Goal: Communication & Community: Answer question/provide support

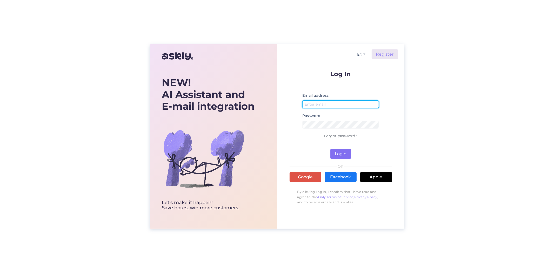
type input "gabriella@johan.ee"
drag, startPoint x: 340, startPoint y: 155, endPoint x: 336, endPoint y: 155, distance: 3.6
click at [340, 155] on button "Login" at bounding box center [341, 154] width 21 height 10
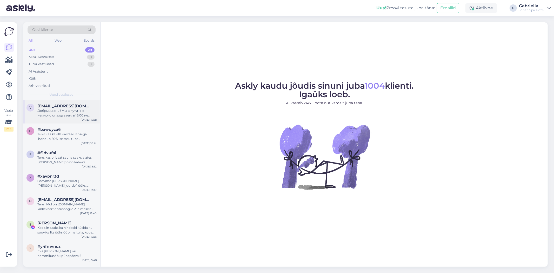
click at [60, 104] on span "[EMAIL_ADDRESS][DOMAIN_NAME]" at bounding box center [64, 106] width 54 height 5
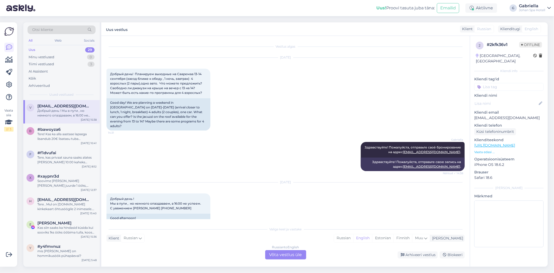
scroll to position [27, 0]
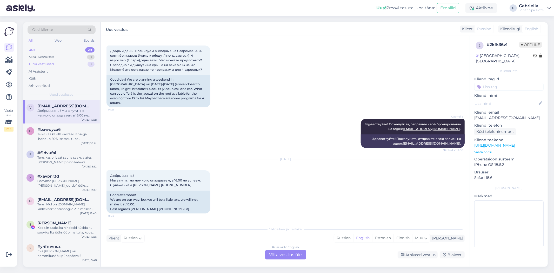
click at [62, 62] on div "Tiimi vestlused 3" at bounding box center [62, 64] width 68 height 7
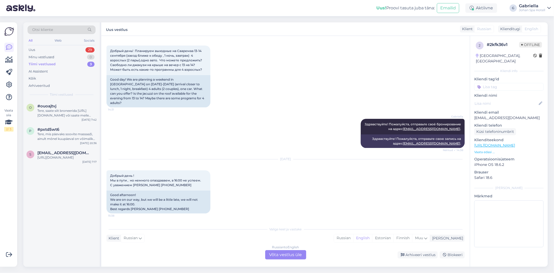
click at [64, 63] on div "Tiimi vestlused 3" at bounding box center [62, 64] width 68 height 7
click at [63, 59] on div "Minu vestlused 0" at bounding box center [62, 57] width 68 height 7
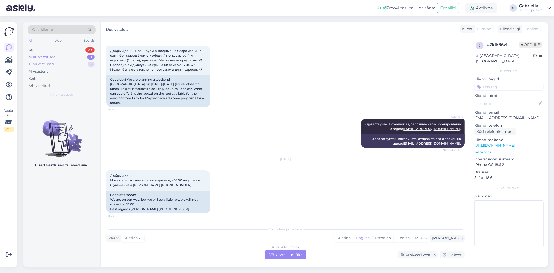
click at [63, 62] on div "Tiimi vestlused 3" at bounding box center [62, 64] width 68 height 7
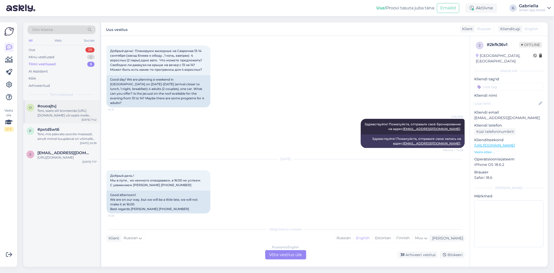
click at [66, 109] on div "Tere, saate siit broneerida [URL][DOMAIN_NAME] või saate meile saata emaili soo…" at bounding box center [66, 112] width 59 height 9
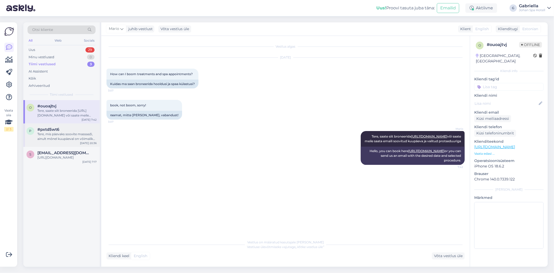
click at [68, 134] on div "Tere, mis päevaks soovite massaaži, ainult mõnel kuupäeval on võimalik kahte ma…" at bounding box center [66, 136] width 59 height 9
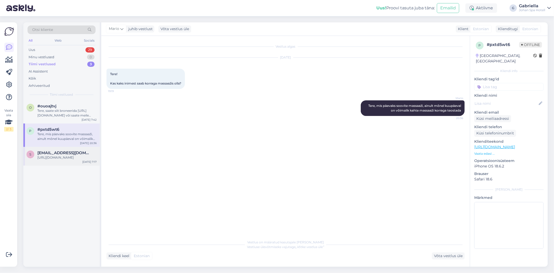
click at [71, 157] on div "[URL][DOMAIN_NAME]" at bounding box center [66, 157] width 59 height 5
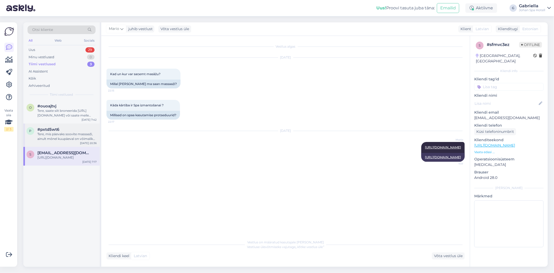
click at [64, 136] on div "Tere, mis päevaks soovite massaaži, ainult mõnel kuupäeval on võimalik kahte ma…" at bounding box center [66, 136] width 59 height 9
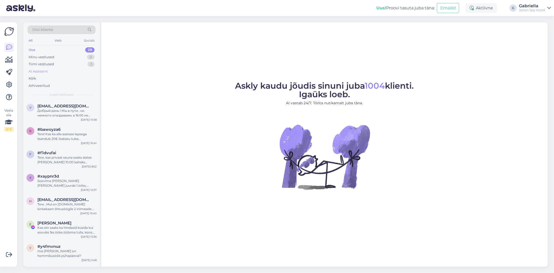
click at [54, 74] on div "AI Assistent" at bounding box center [62, 71] width 68 height 7
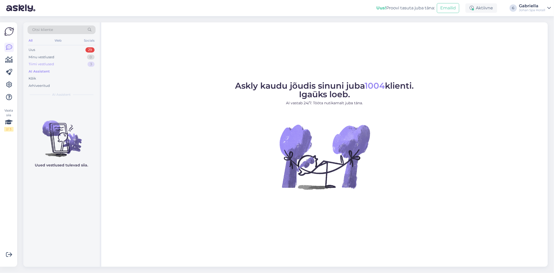
click at [59, 63] on div "Tiimi vestlused 3" at bounding box center [62, 64] width 68 height 7
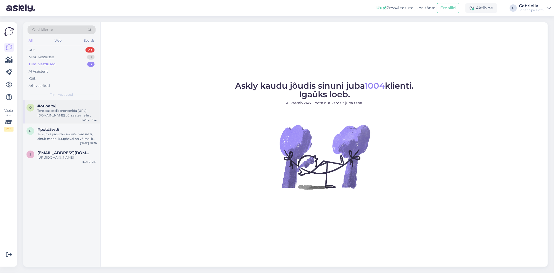
click at [65, 112] on div "Tere, saate siit broneerida [URL][DOMAIN_NAME] või saate meile saata emaili soo…" at bounding box center [66, 112] width 59 height 9
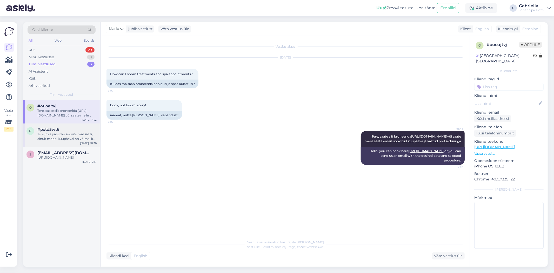
click at [74, 134] on div "Tere, mis päevaks soovite massaaži, ainult mõnel kuupäeval on võimalik kahte ma…" at bounding box center [66, 136] width 59 height 9
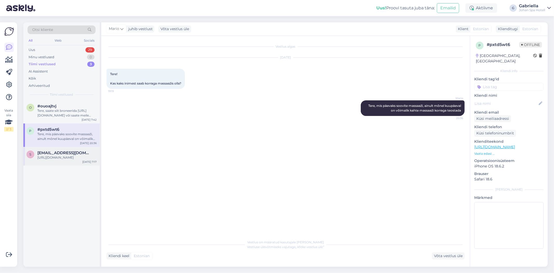
click at [69, 159] on div "[URL][DOMAIN_NAME]" at bounding box center [66, 157] width 59 height 5
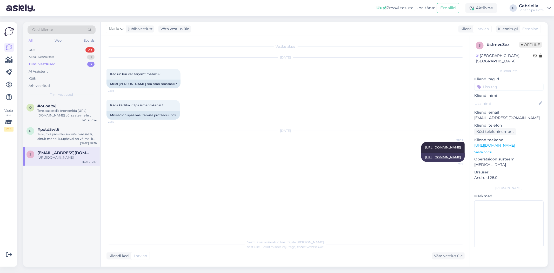
click at [54, 67] on div "Tiimi vestlused 3" at bounding box center [62, 64] width 68 height 7
click at [55, 58] on div "Minu vestlused 0" at bounding box center [62, 57] width 68 height 7
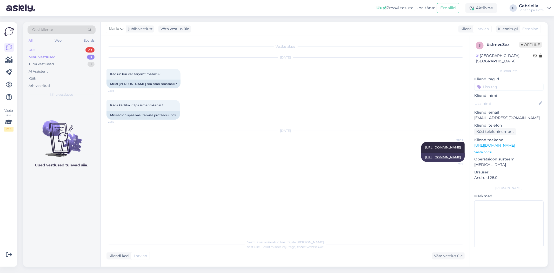
click at [56, 47] on div "Uus 29" at bounding box center [62, 49] width 68 height 7
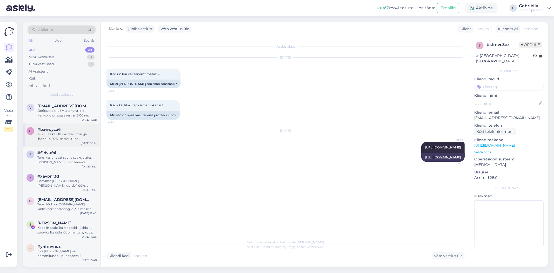
click at [61, 141] on div "Tere! Kas ka alla aastase lapsega lisandub 20€ lisatasu tuba broneerides?" at bounding box center [66, 136] width 59 height 9
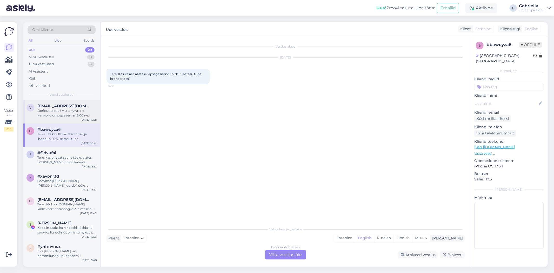
click at [61, 113] on div "Добрый день ! Мы в пути , но немного опаздаваем, в 16:00 не успеем. С уважением…" at bounding box center [66, 112] width 59 height 9
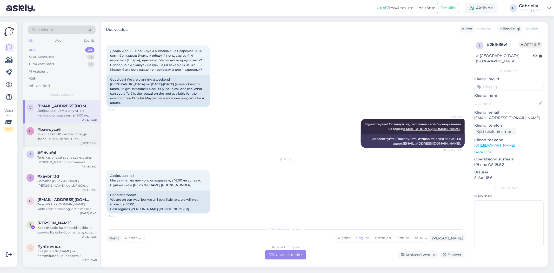
click at [60, 128] on span "#bawoyza6" at bounding box center [48, 129] width 23 height 5
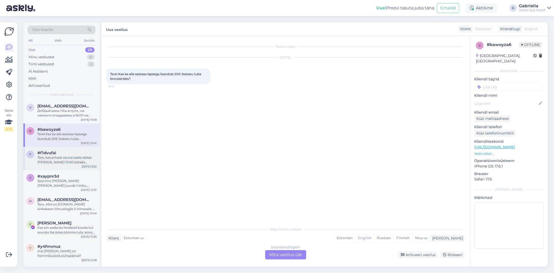
click at [66, 157] on div "Tere, kas privaat sauna saaks alates [PERSON_NAME] 10:00 kaheks tunniks?" at bounding box center [66, 159] width 59 height 9
click at [72, 182] on div "Soovime [PERSON_NAME] [PERSON_NAME] juurde 1 ööks, kasutada ka spa mõnusid" at bounding box center [66, 183] width 59 height 9
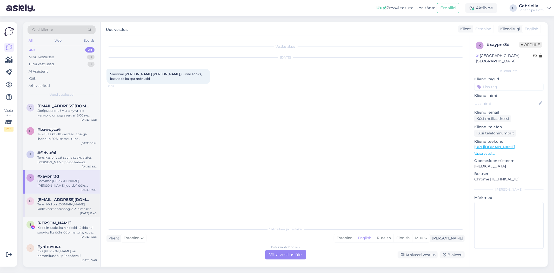
click at [72, 199] on span "[EMAIL_ADDRESS][DOMAIN_NAME]" at bounding box center [64, 199] width 54 height 5
